Goal: Find specific page/section: Find specific page/section

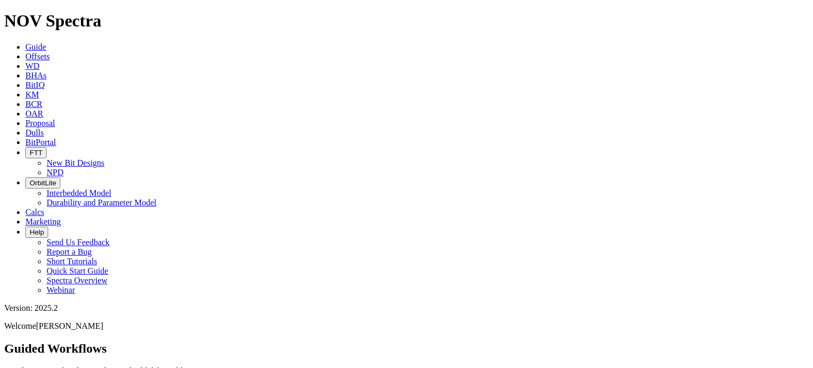
click at [44, 128] on span "Dulls" at bounding box center [34, 132] width 19 height 9
type input "A317383"
